Goal: Find specific page/section: Find specific page/section

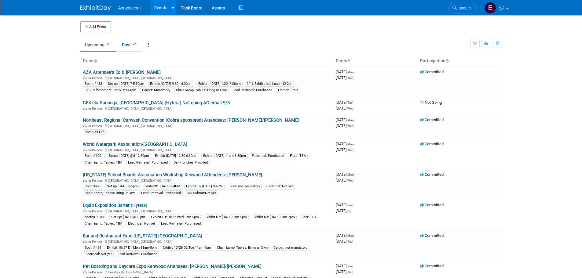
click at [132, 51] on li "Past 27" at bounding box center [129, 45] width 25 height 13
click at [133, 47] on link "Past 27" at bounding box center [129, 45] width 25 height 12
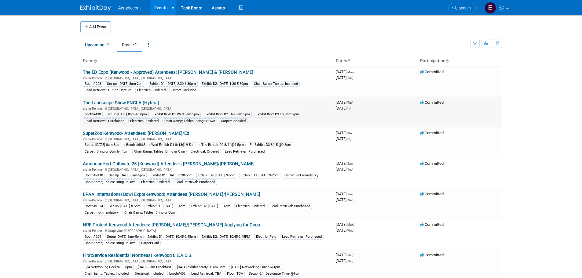
click at [148, 101] on link "The Landscape Show FNGLA (Hytera)" at bounding box center [121, 102] width 76 height 5
